Goal: Task Accomplishment & Management: Manage account settings

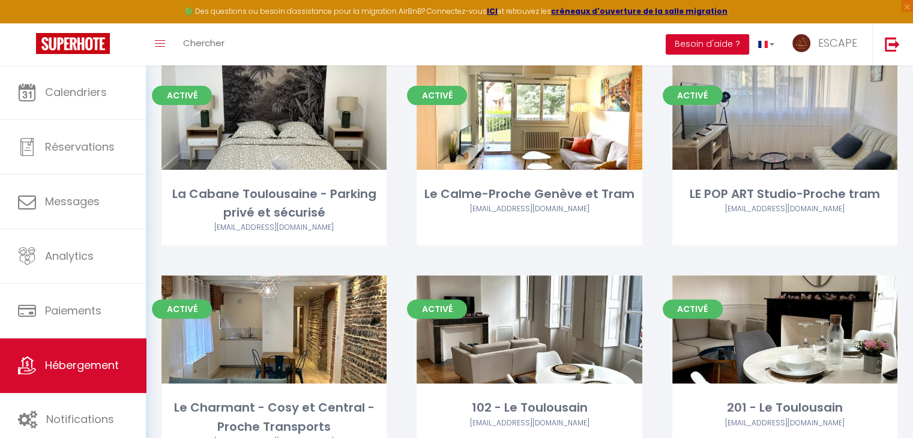
scroll to position [359, 0]
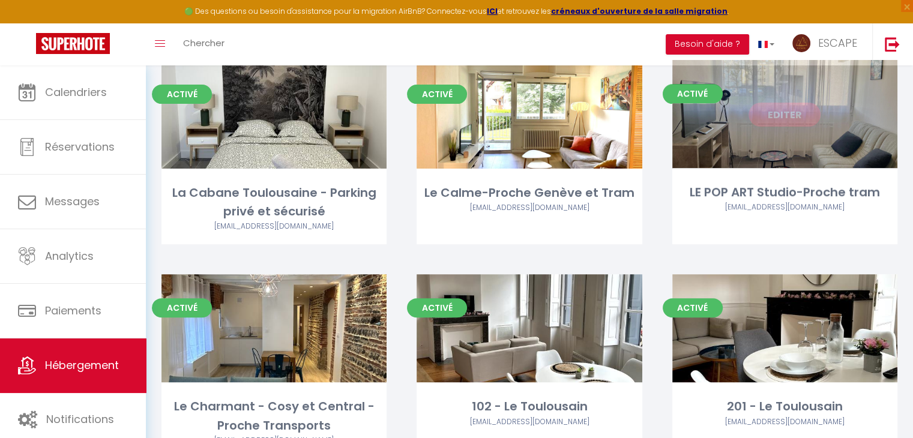
click at [763, 150] on div "Editer" at bounding box center [784, 115] width 225 height 108
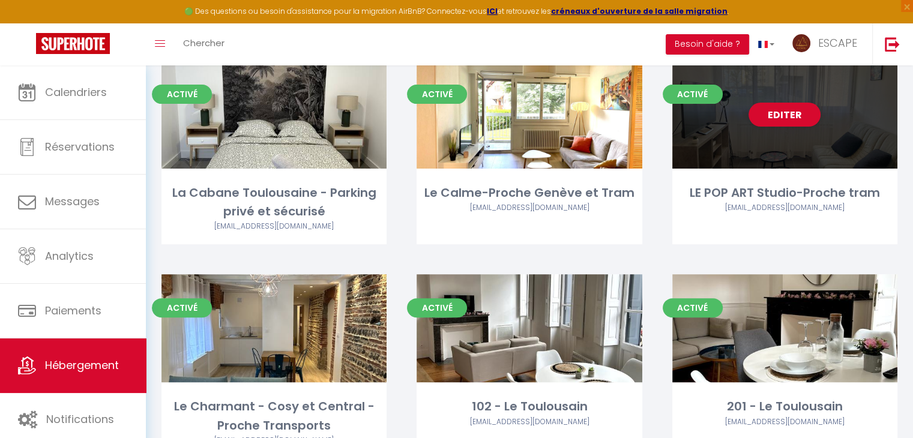
click at [763, 150] on div "Editer" at bounding box center [784, 115] width 225 height 108
select select "3"
select select "2"
select select "1"
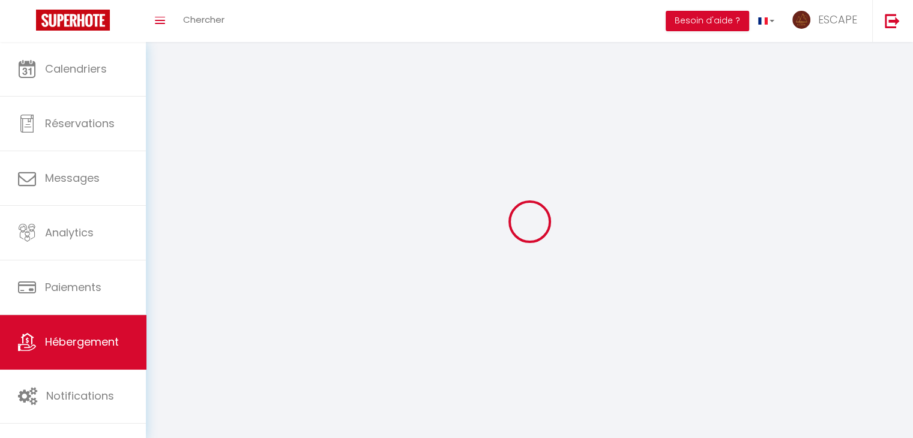
select select
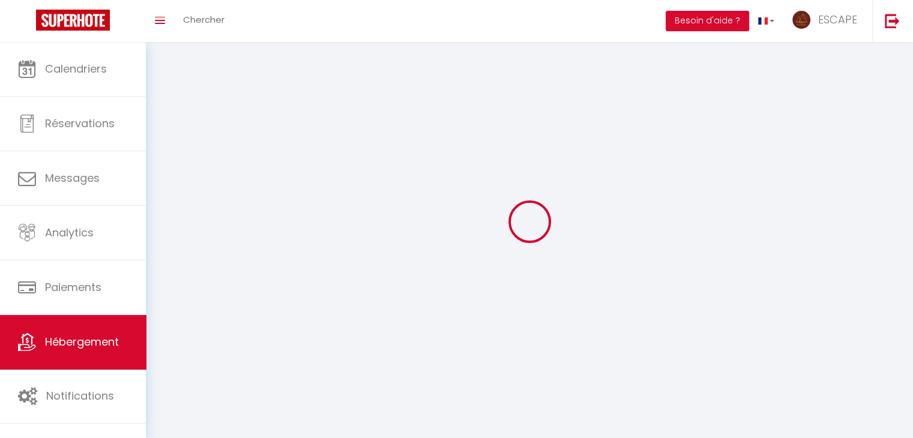
checkbox input "false"
select select
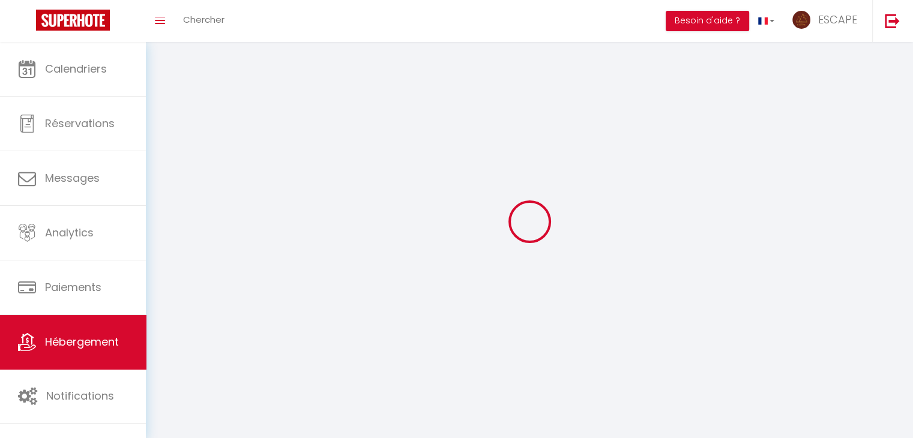
select select
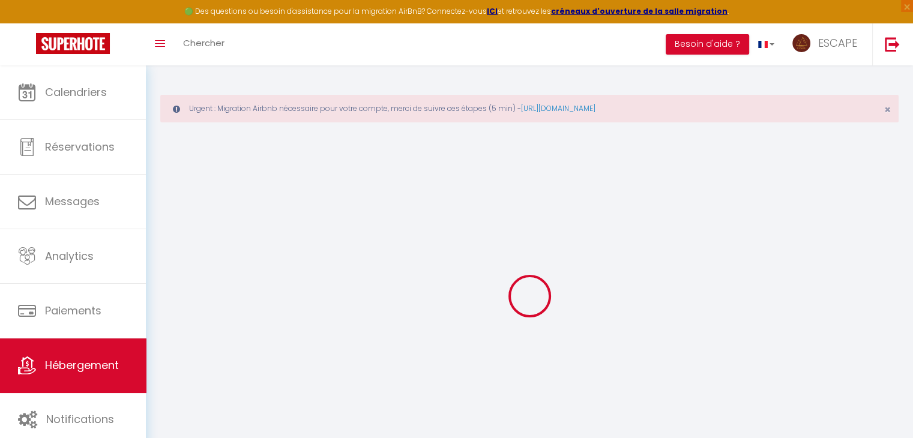
select select "+ 20 %"
select select "+ 15 %"
select select
checkbox input "false"
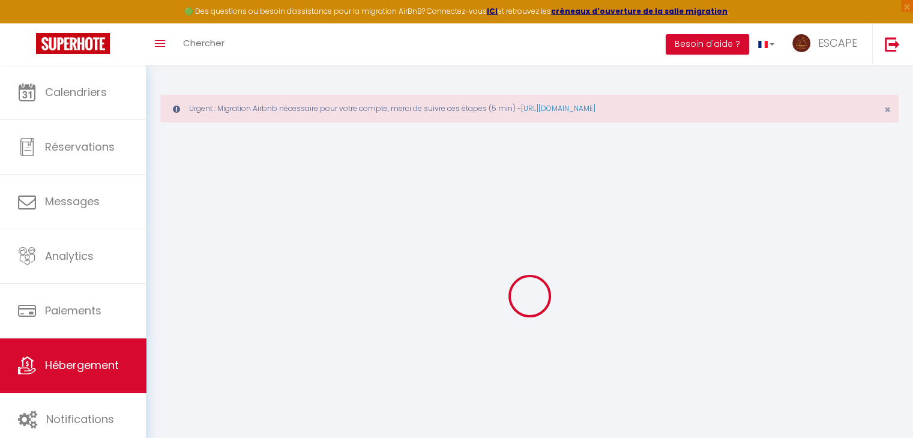
checkbox input "false"
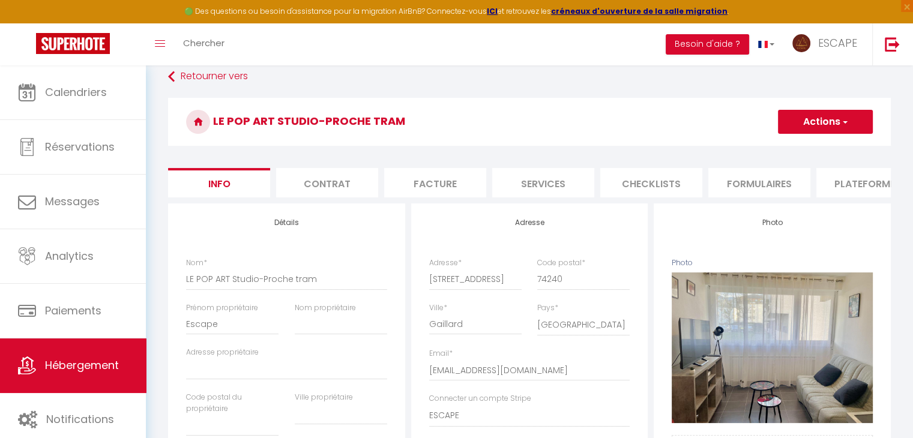
scroll to position [67, 0]
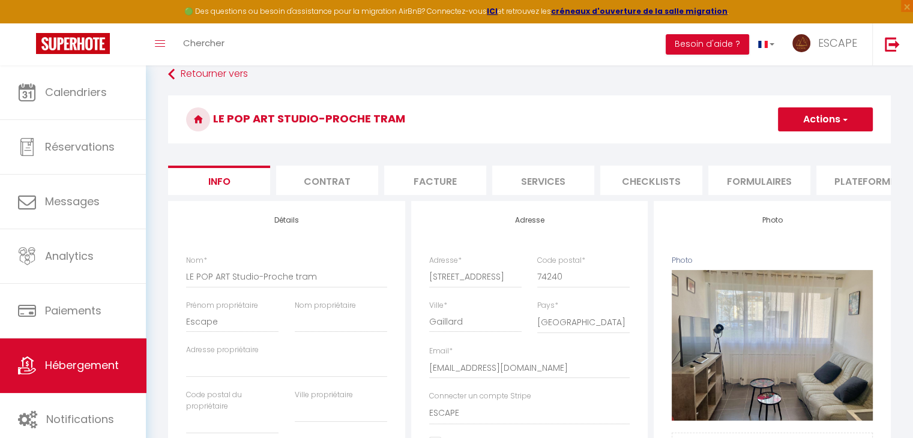
select select
checkbox input "false"
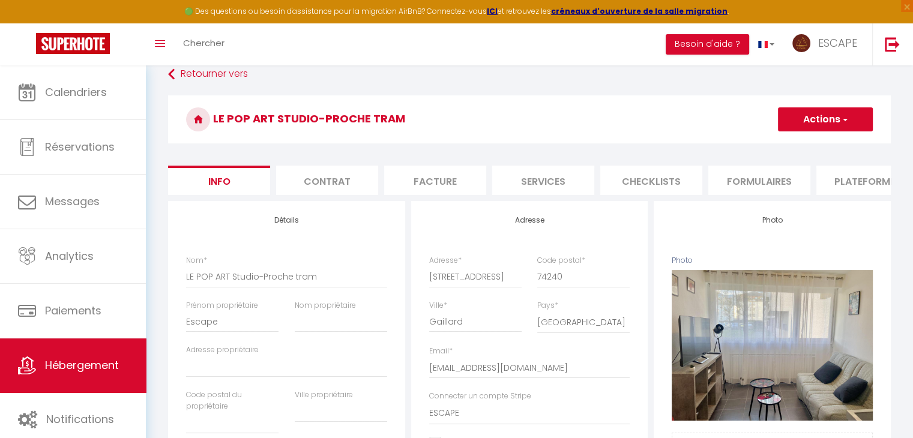
select select "270"
select select "EUR"
click at [842, 176] on li "Plateformes" at bounding box center [867, 180] width 102 height 29
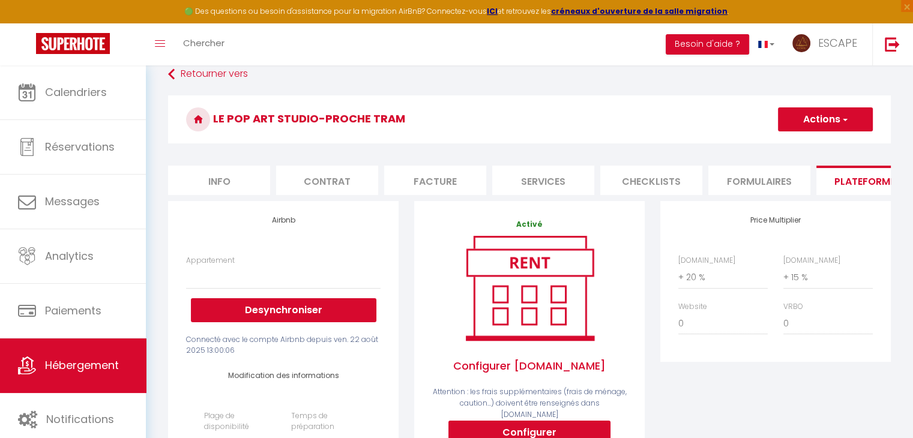
select select
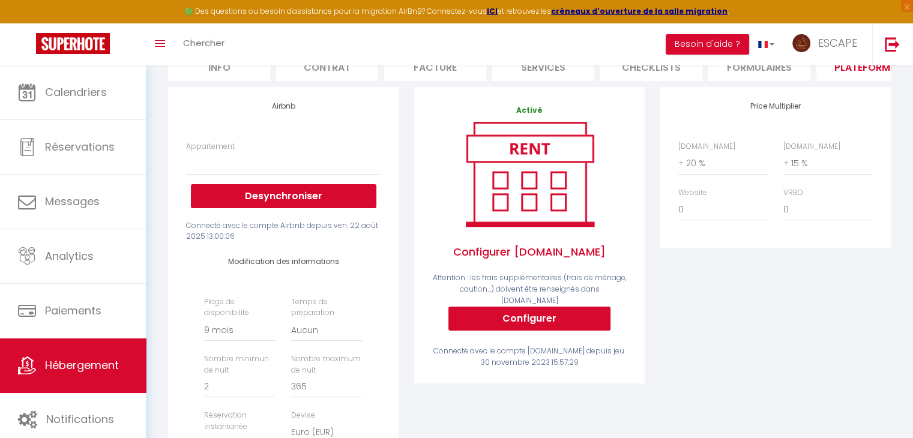
scroll to position [182, 0]
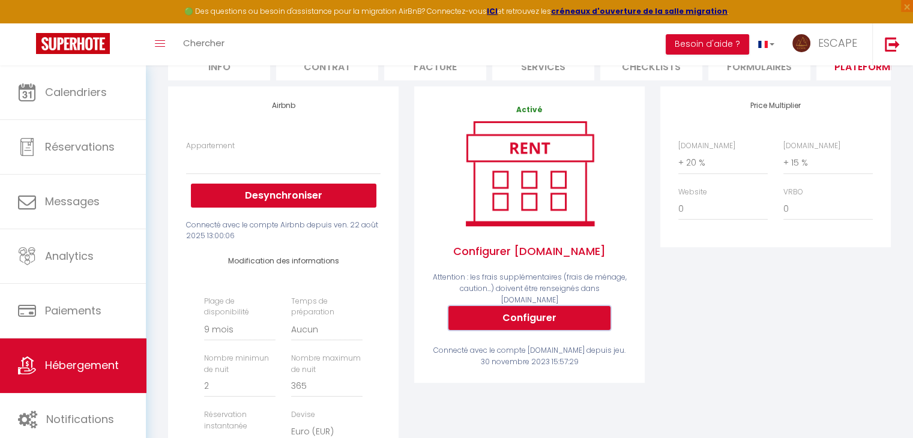
click at [547, 313] on button "Configurer" at bounding box center [529, 318] width 162 height 24
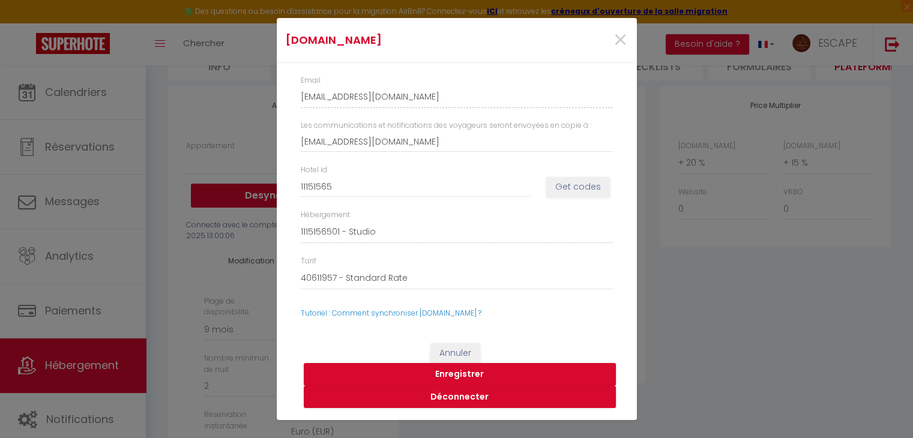
select select
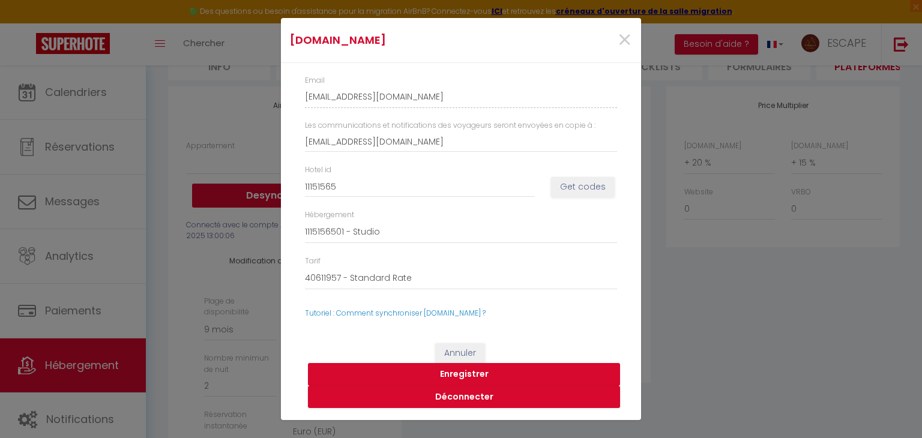
click at [470, 370] on button "Enregistrer" at bounding box center [464, 374] width 312 height 23
select select
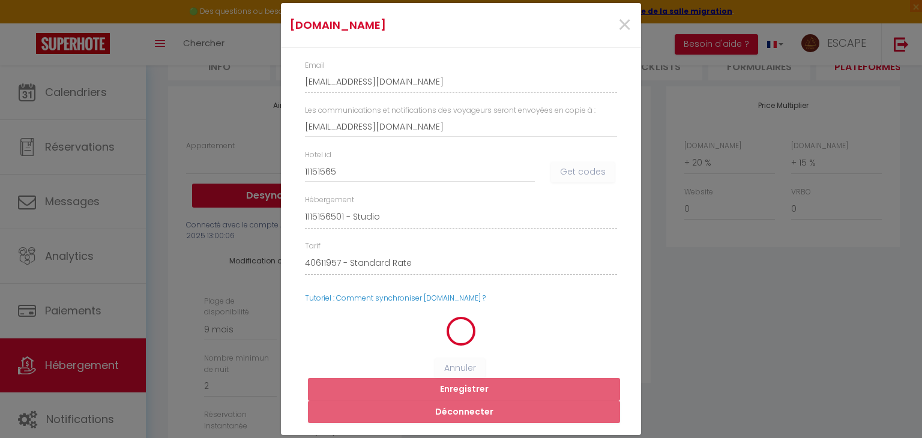
select select
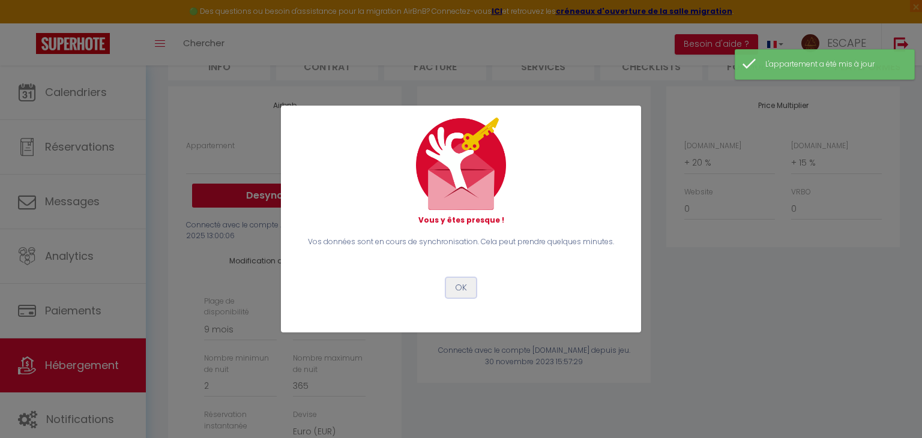
click at [458, 284] on button "OK" at bounding box center [461, 288] width 30 height 20
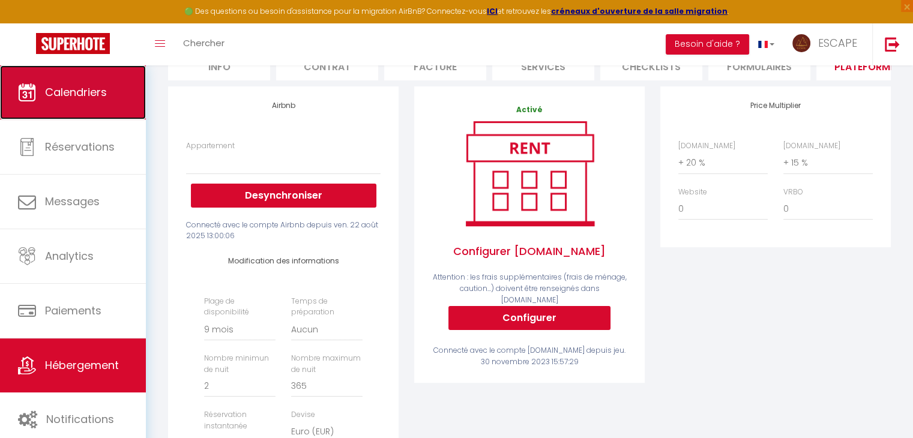
click at [119, 114] on link "Calendriers" at bounding box center [73, 92] width 146 height 54
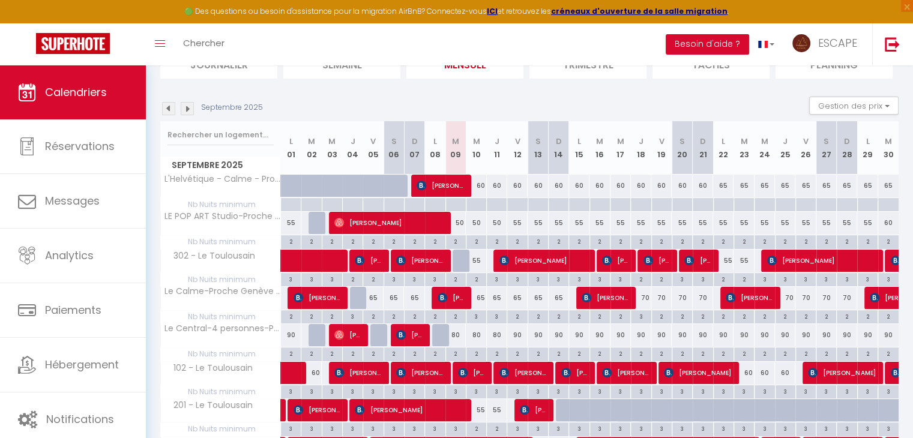
scroll to position [152, 0]
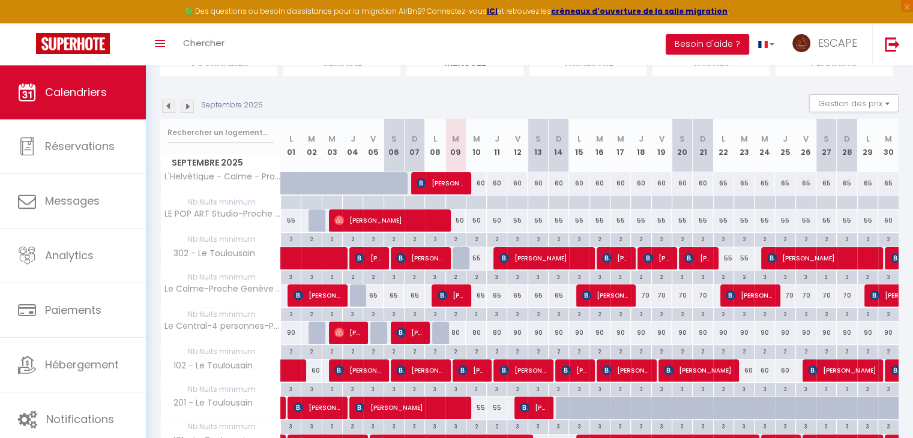
click at [187, 104] on img at bounding box center [187, 106] width 13 height 13
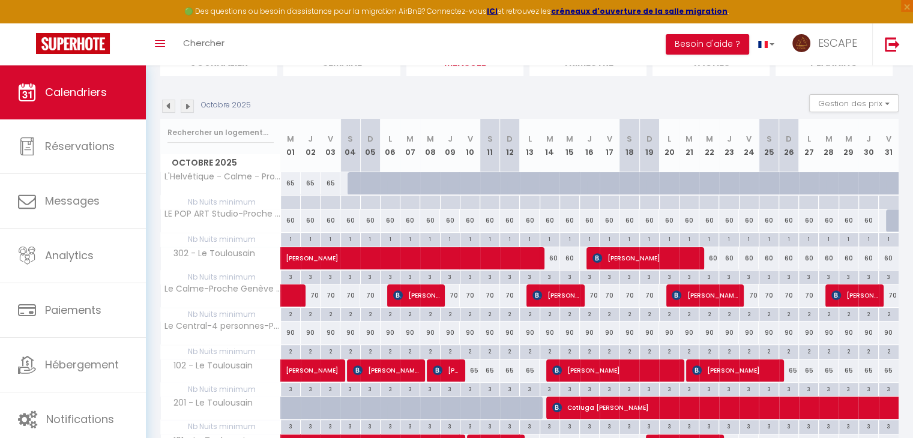
click at [188, 104] on img at bounding box center [187, 106] width 13 height 13
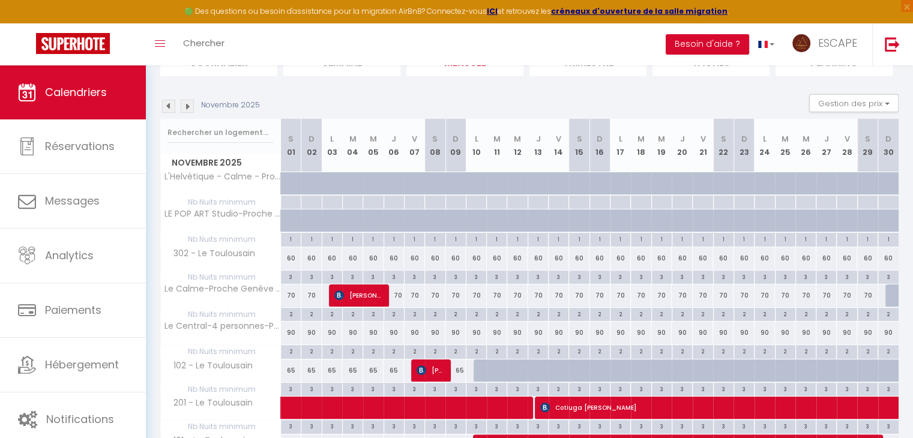
click at [587, 43] on div "Toggle menubar Chercher BUTTON Besoin d'aide ? ESCAPE Paramètres Équipe" at bounding box center [495, 44] width 817 height 42
click at [169, 101] on img at bounding box center [168, 106] width 13 height 13
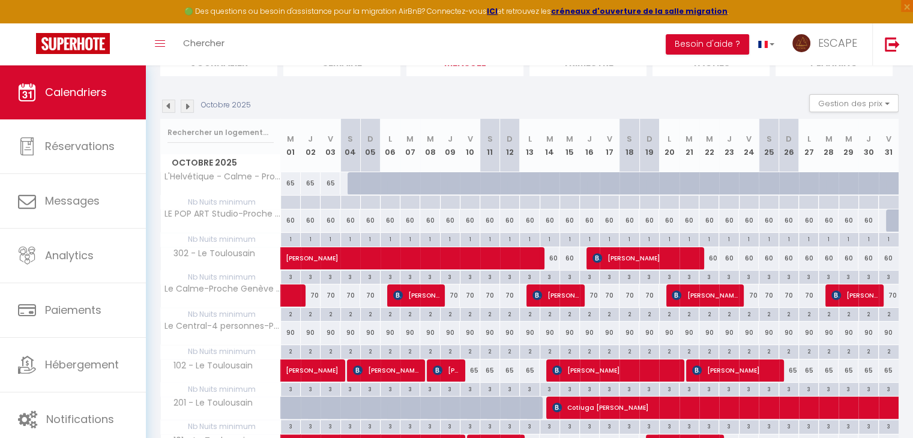
click at [169, 101] on img at bounding box center [168, 106] width 13 height 13
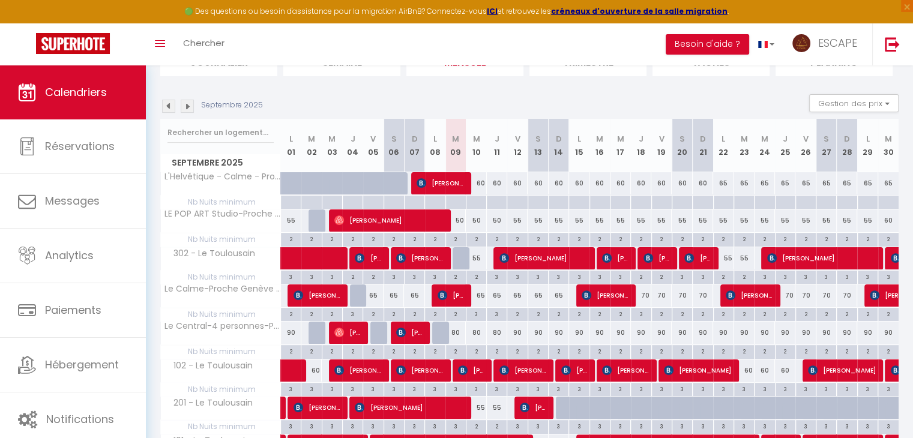
click at [186, 100] on img at bounding box center [187, 106] width 13 height 13
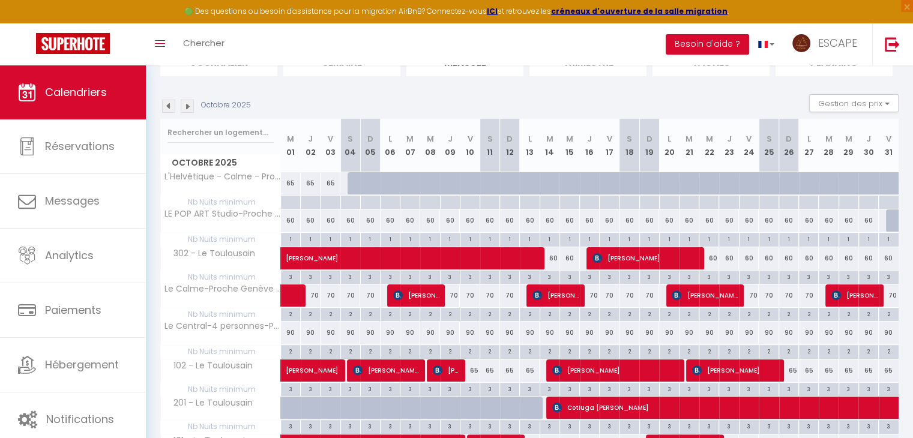
click at [291, 236] on div "1" at bounding box center [290, 238] width 19 height 11
type input "1"
type input "Mer 01 Octobre 2025"
type input "Jeu 02 Octobre 2025"
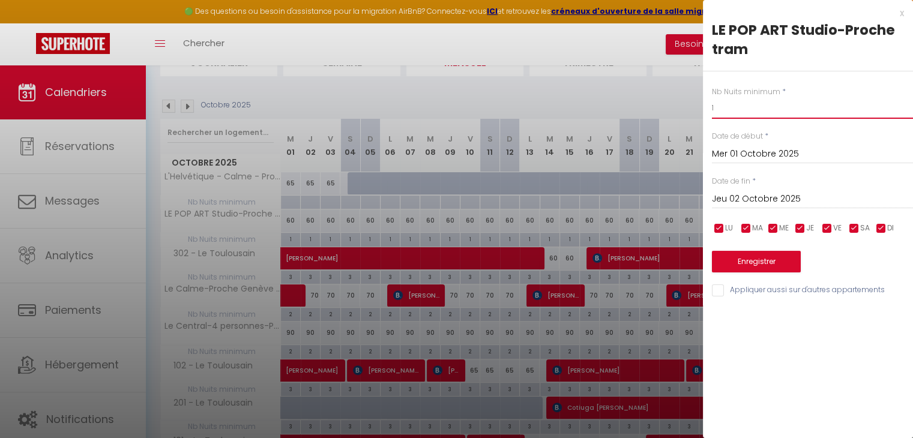
click at [736, 108] on input "1" at bounding box center [812, 108] width 201 height 22
type input "2"
click at [744, 193] on input "Jeu 02 Octobre 2025" at bounding box center [812, 199] width 201 height 16
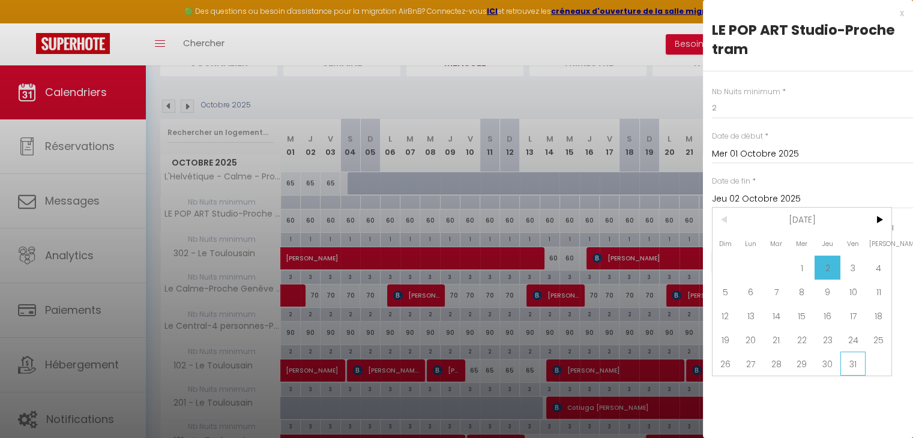
click at [847, 356] on span "31" at bounding box center [853, 364] width 26 height 24
type input "Ven 31 Octobre 2025"
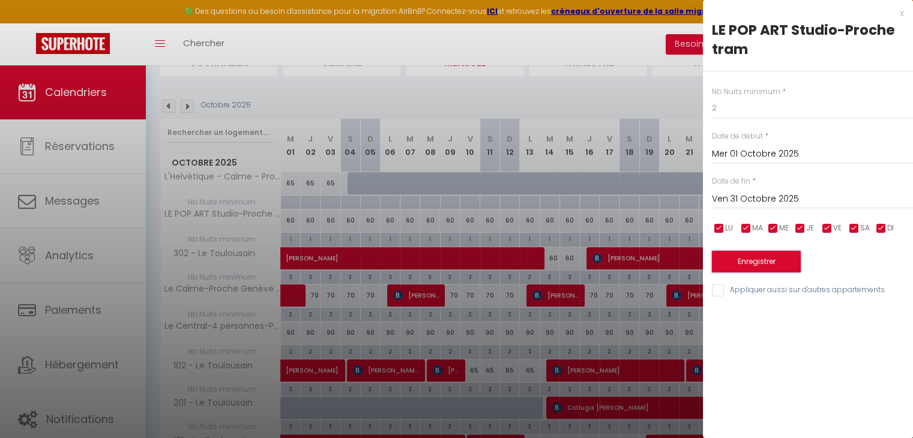
click at [761, 259] on button "Enregistrer" at bounding box center [756, 262] width 89 height 22
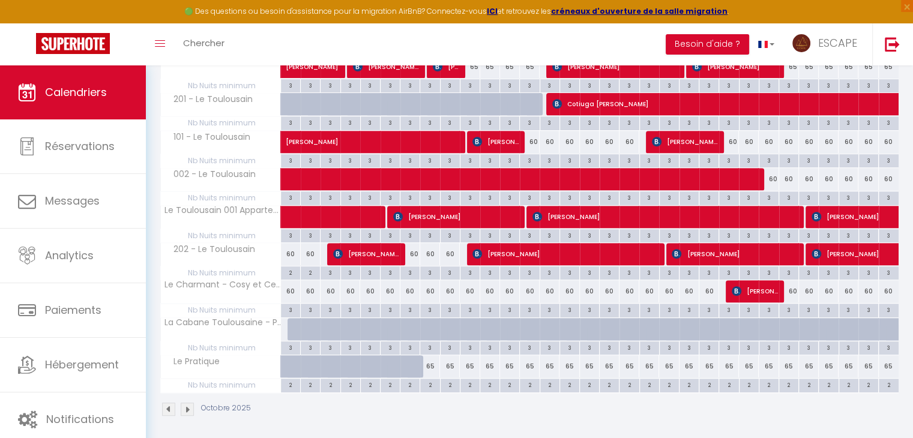
scroll to position [0, 0]
